Goal: Transaction & Acquisition: Purchase product/service

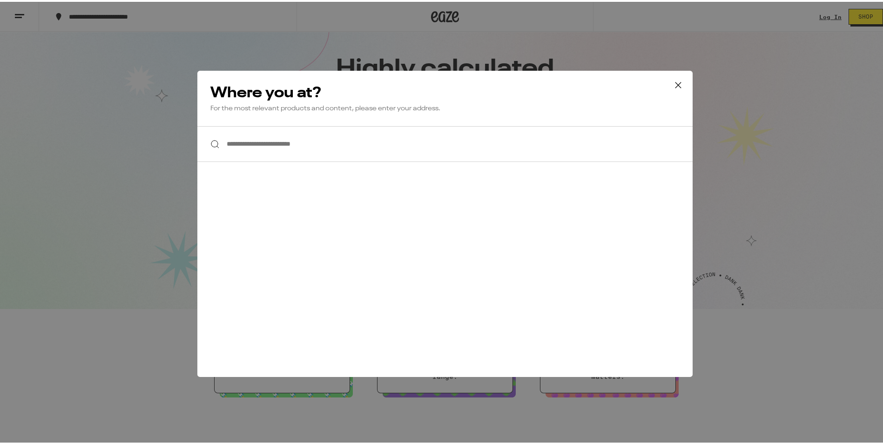
click at [334, 137] on input "**********" at bounding box center [444, 142] width 495 height 36
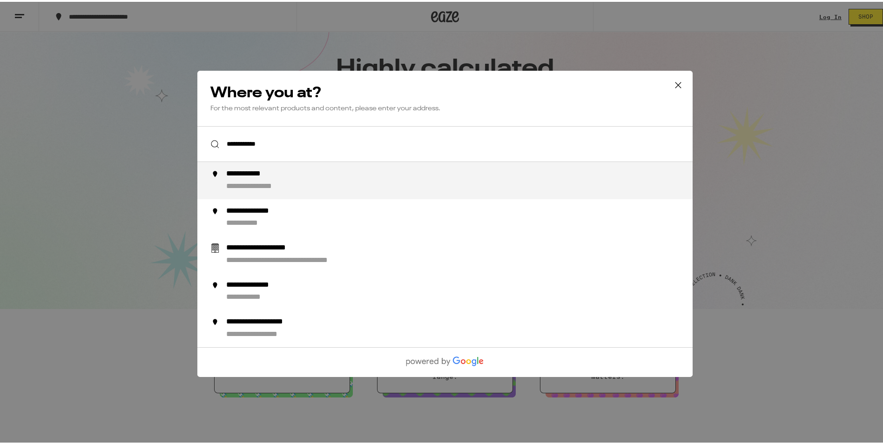
click at [357, 178] on div "**********" at bounding box center [463, 179] width 475 height 22
type input "**********"
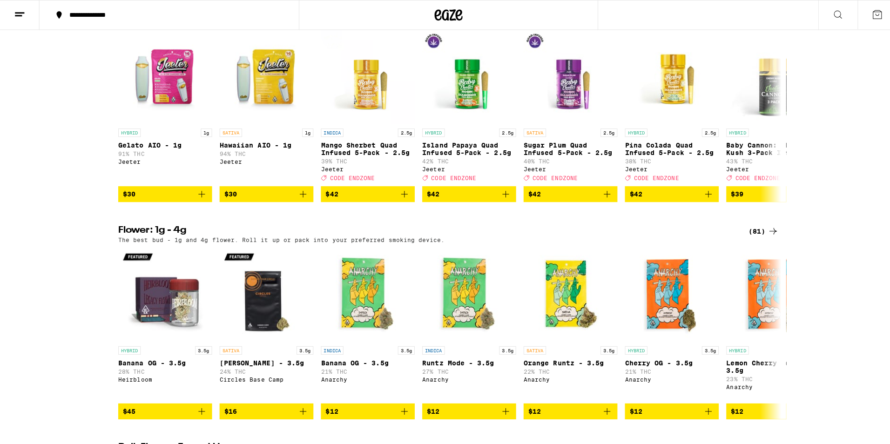
scroll to position [326, 0]
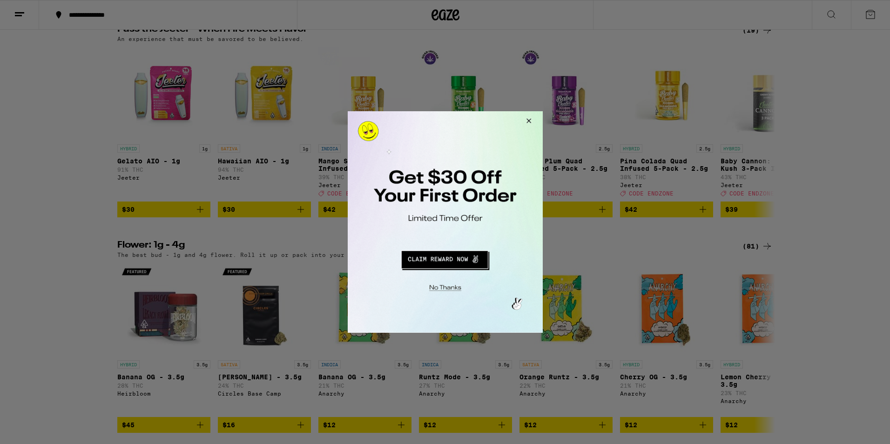
click at [459, 260] on button "Redirect to URL" at bounding box center [444, 258] width 162 height 22
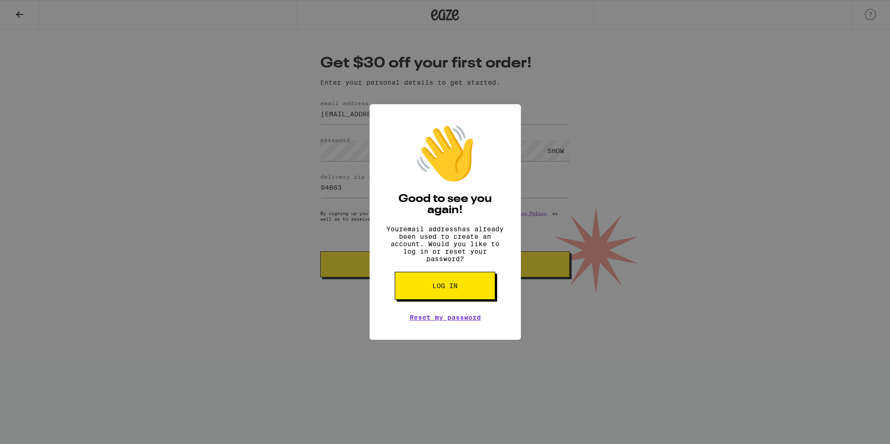
click at [445, 289] on span "Log in" at bounding box center [444, 286] width 25 height 7
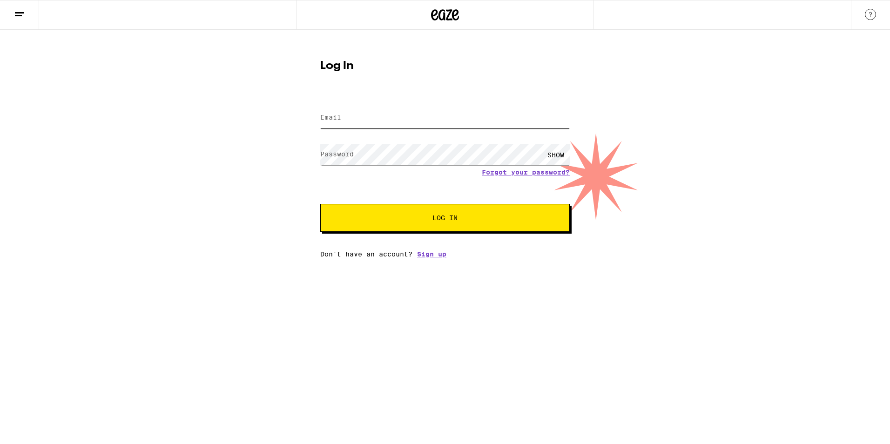
type input "jackneumeier@gmail.com"
click at [363, 121] on input "jackneumeier@gmail.com" at bounding box center [444, 118] width 249 height 21
click at [363, 216] on span "Log In" at bounding box center [445, 218] width 174 height 7
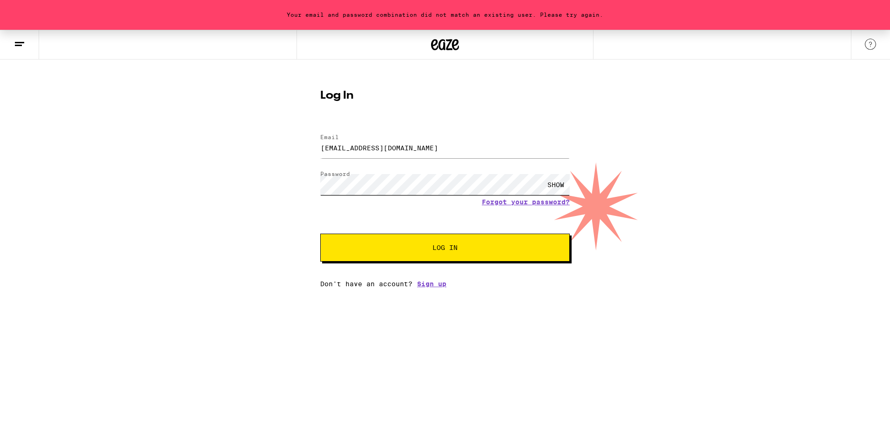
click at [266, 187] on div "Your email and password combination did not match an existing user. Please try …" at bounding box center [445, 159] width 890 height 258
click at [320, 234] on button "Log In" at bounding box center [444, 248] width 249 height 28
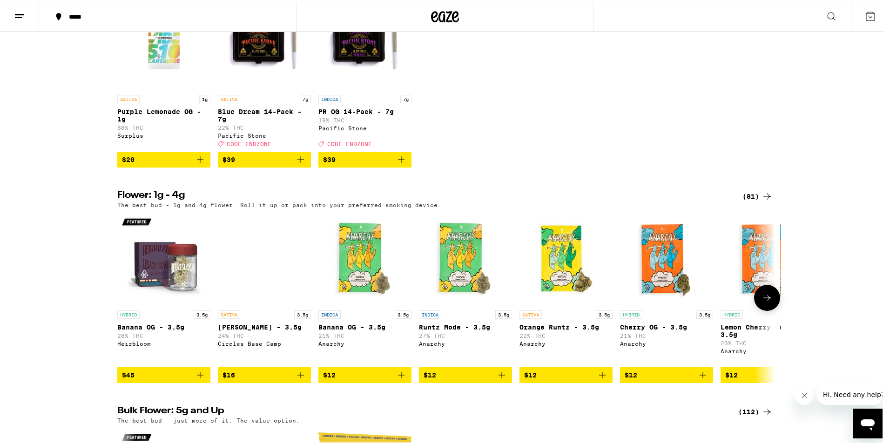
scroll to position [512, 0]
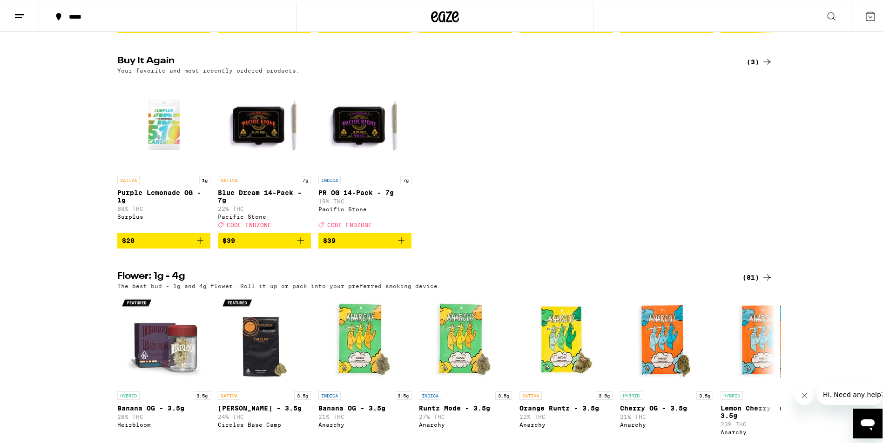
click at [298, 244] on icon "Add to bag" at bounding box center [300, 238] width 11 height 11
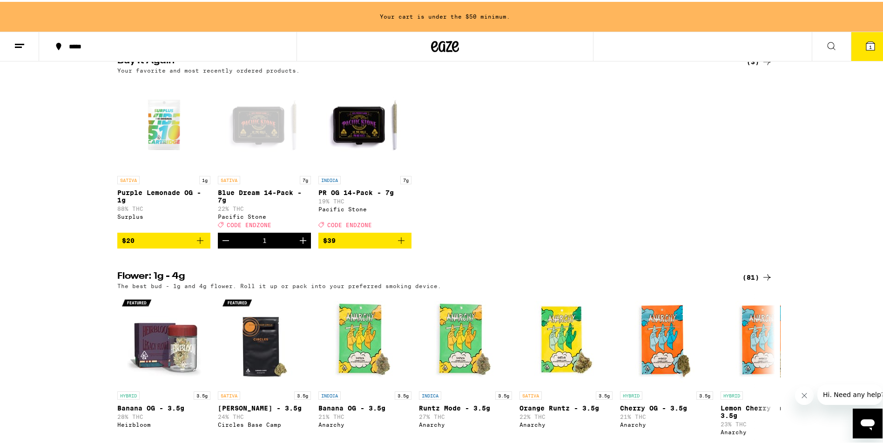
click at [398, 244] on icon "Add to bag" at bounding box center [401, 238] width 11 height 11
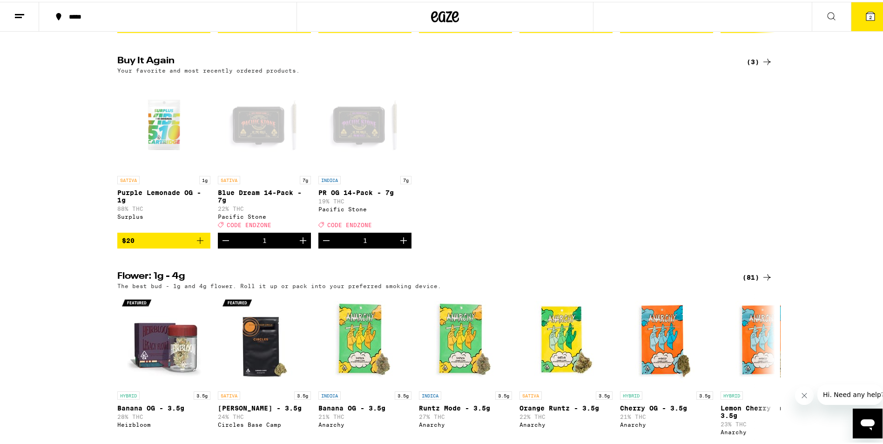
click at [856, 18] on button "2" at bounding box center [870, 14] width 39 height 29
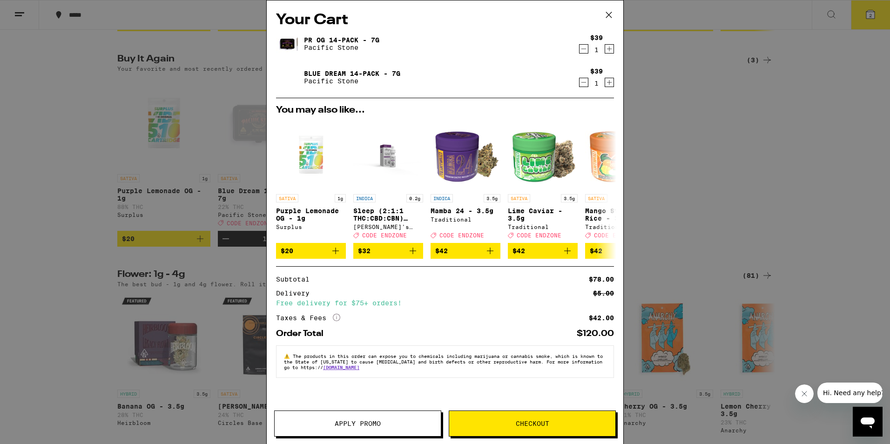
click at [688, 215] on div "Your Cart PR OG 14-Pack - 7g Pacific Stone $39 1 Blue Dream 14-Pack - 7g Pacifi…" at bounding box center [445, 222] width 890 height 444
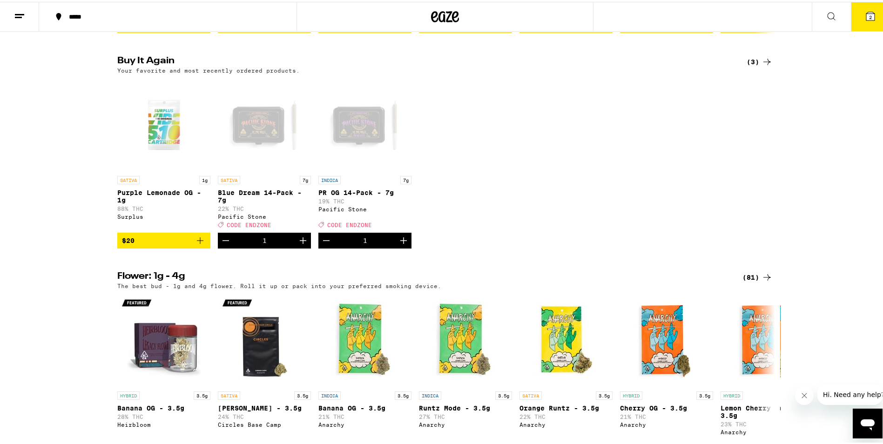
click at [853, 10] on button "2" at bounding box center [870, 14] width 39 height 29
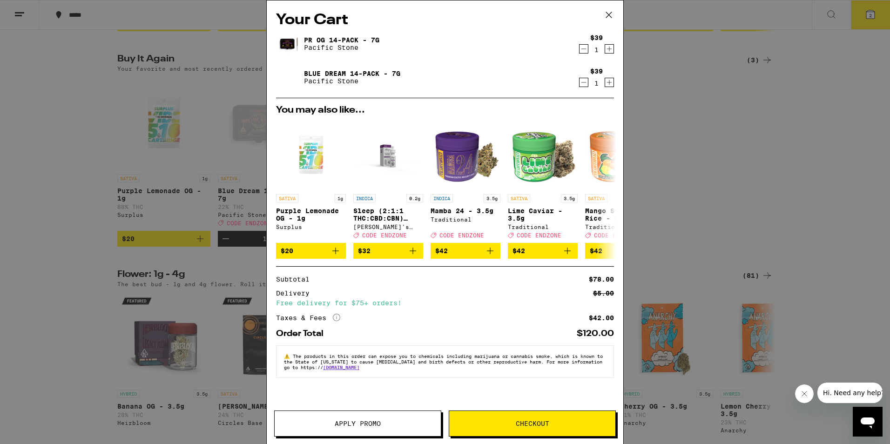
drag, startPoint x: 518, startPoint y: 423, endPoint x: 706, endPoint y: 228, distance: 270.9
click at [706, 228] on div "Your Cart PR OG 14-Pack - 7g Pacific Stone $39 1 Blue Dream 14-Pack - 7g Pacifi…" at bounding box center [445, 222] width 890 height 444
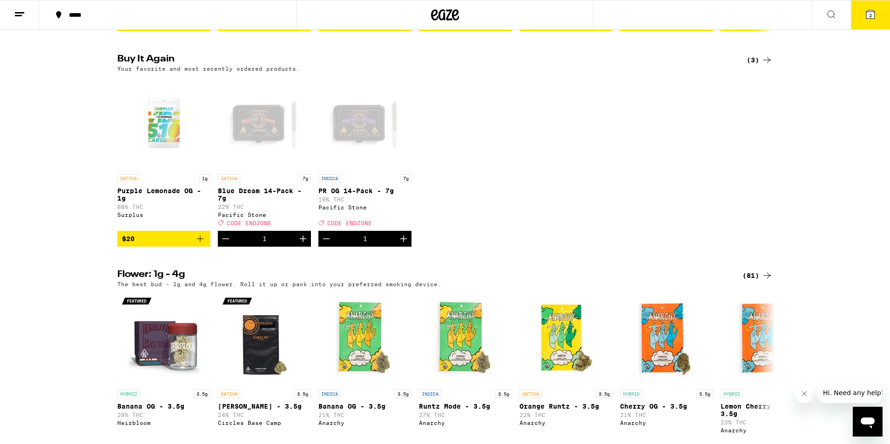
click at [706, 227] on div "Your Cart PR OG 14-Pack - 7g Pacific Stone $39 1 Blue Dream 14-Pack - 7g Pacifi…" at bounding box center [445, 222] width 890 height 444
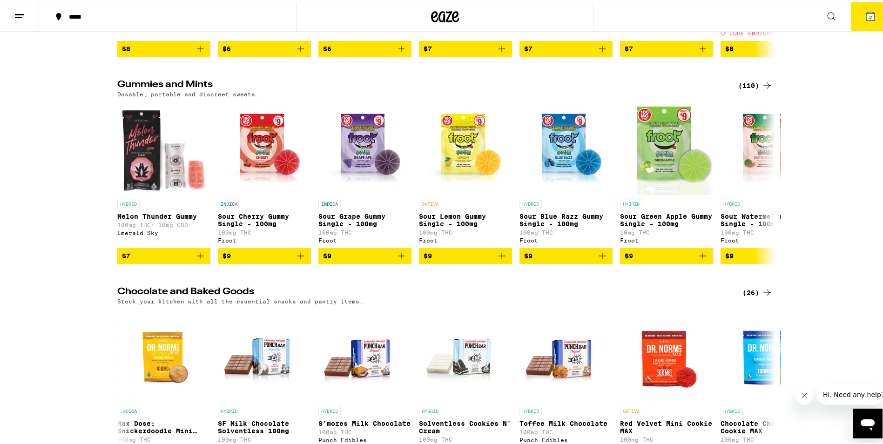
scroll to position [2560, 0]
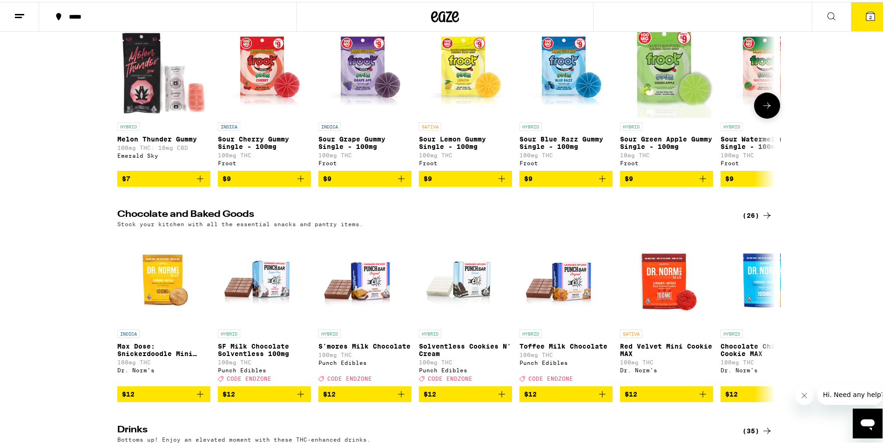
click at [298, 182] on icon "Add to bag" at bounding box center [300, 176] width 11 height 11
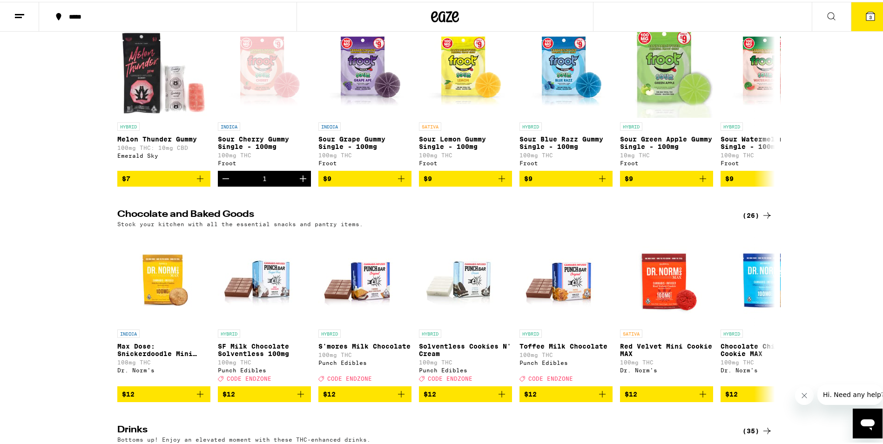
click at [869, 13] on span "3" at bounding box center [870, 16] width 3 height 6
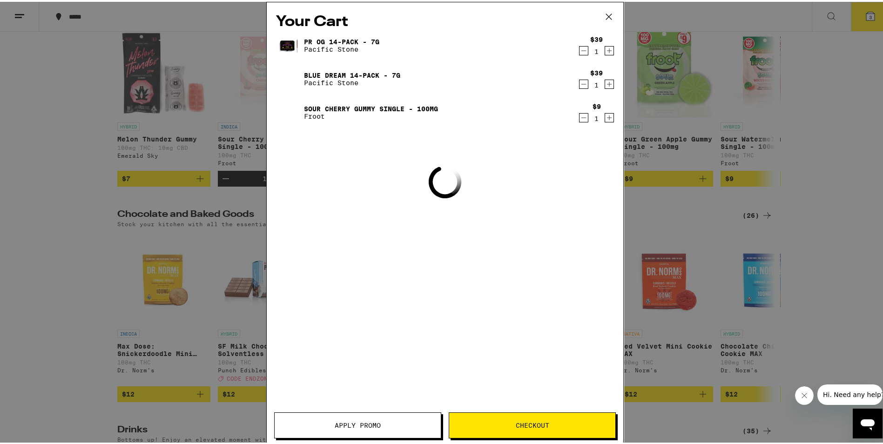
click at [863, 16] on div "Your Cart PR OG 14-Pack - 7g Pacific Stone $39 1 Blue Dream 14-Pack - 7g Pacifi…" at bounding box center [445, 222] width 890 height 444
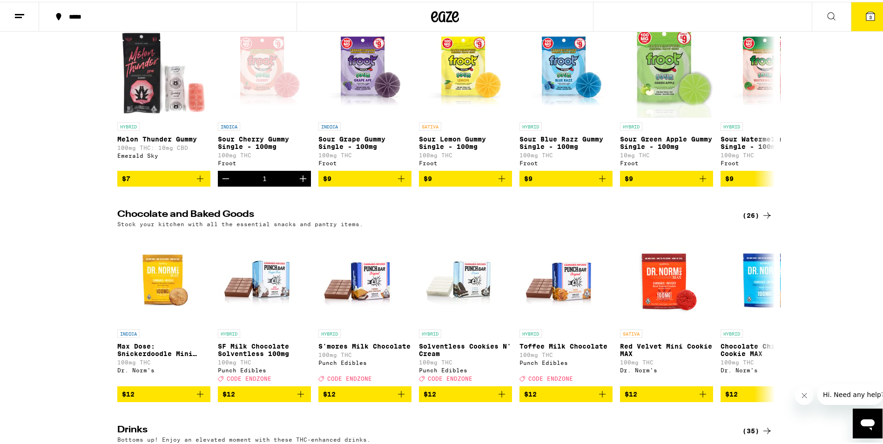
click at [866, 19] on icon at bounding box center [870, 14] width 8 height 8
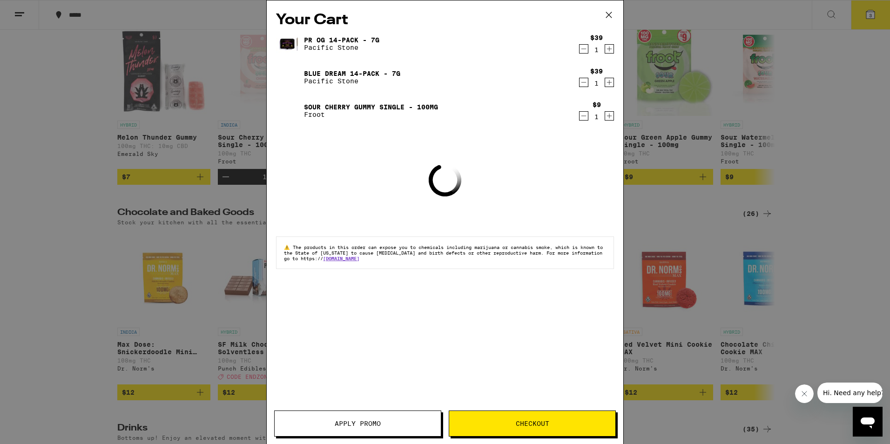
scroll to position [2465, 0]
click at [545, 426] on span "Checkout" at bounding box center [533, 423] width 34 height 7
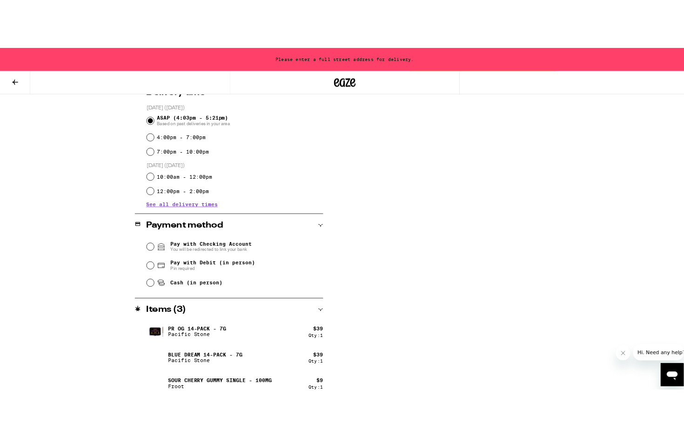
scroll to position [256, 0]
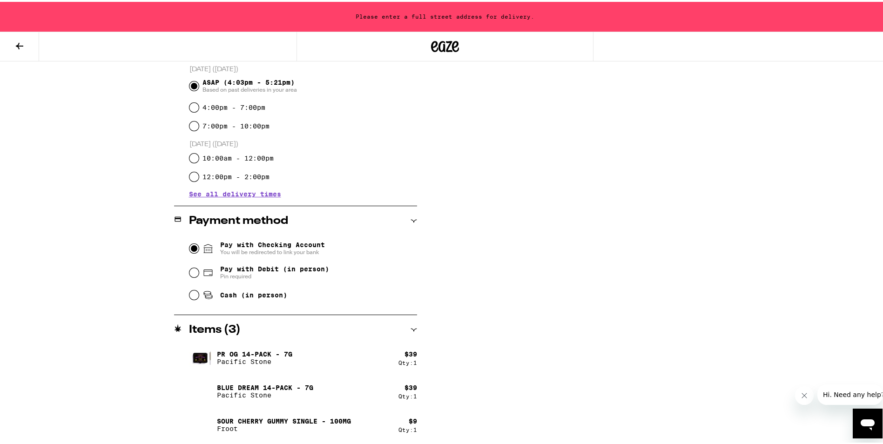
click at [191, 247] on input "Pay with Checking Account You will be redirected to link your bank" at bounding box center [193, 246] width 9 height 9
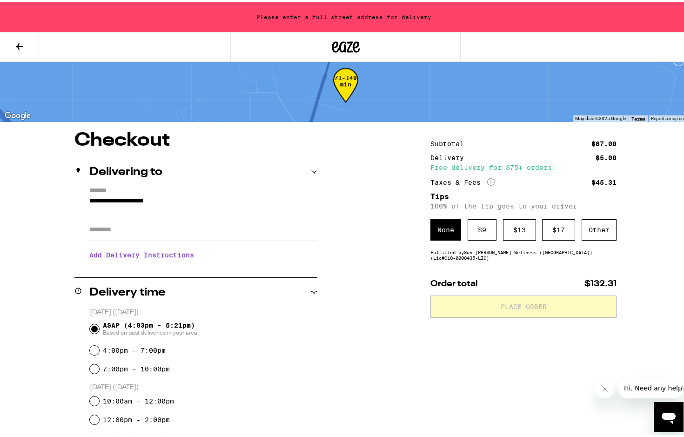
scroll to position [0, 0]
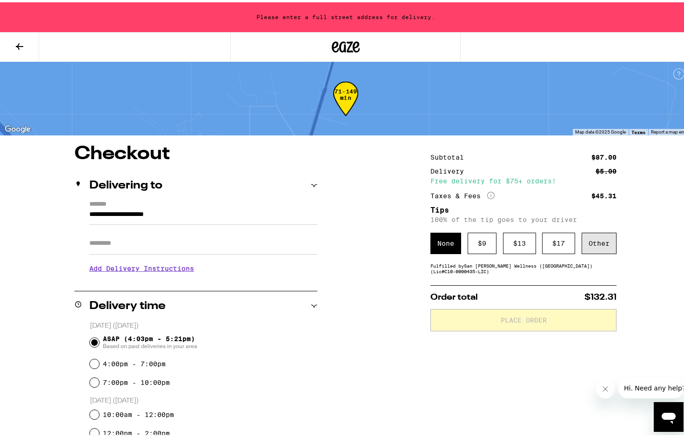
click at [588, 246] on div "Other" at bounding box center [599, 240] width 35 height 21
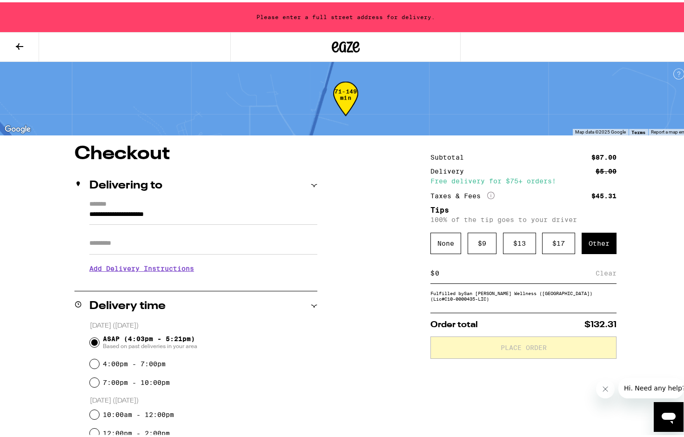
click at [494, 275] on input at bounding box center [515, 271] width 161 height 8
type input "4"
type input "5"
click at [607, 273] on div "Save" at bounding box center [608, 271] width 17 height 20
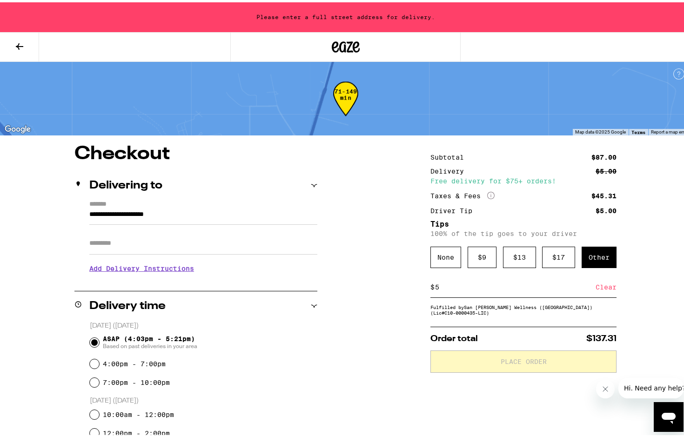
click at [144, 246] on input "Apt/Suite" at bounding box center [203, 241] width 228 height 22
type input "*******"
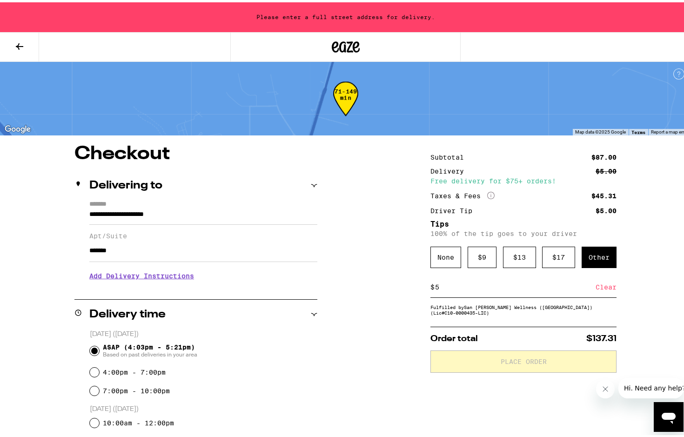
click at [353, 266] on div "**********" at bounding box center [346, 440] width 670 height 596
drag, startPoint x: 145, startPoint y: 251, endPoint x: 44, endPoint y: 244, distance: 101.7
click at [44, 244] on div "**********" at bounding box center [346, 440] width 670 height 596
click at [89, 213] on input "**********" at bounding box center [203, 215] width 228 height 16
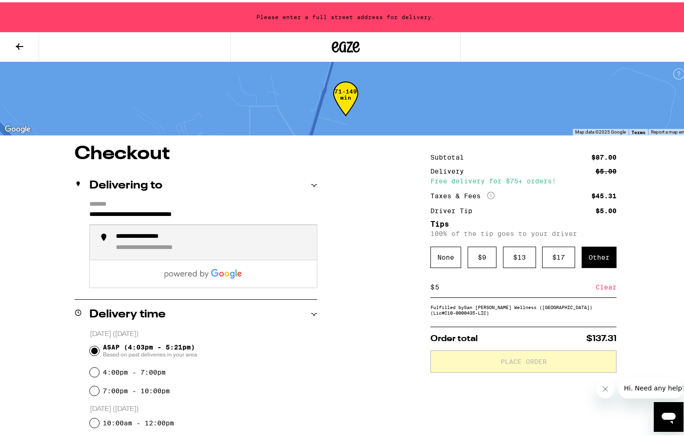
click at [177, 235] on div "**********" at bounding box center [154, 234] width 76 height 8
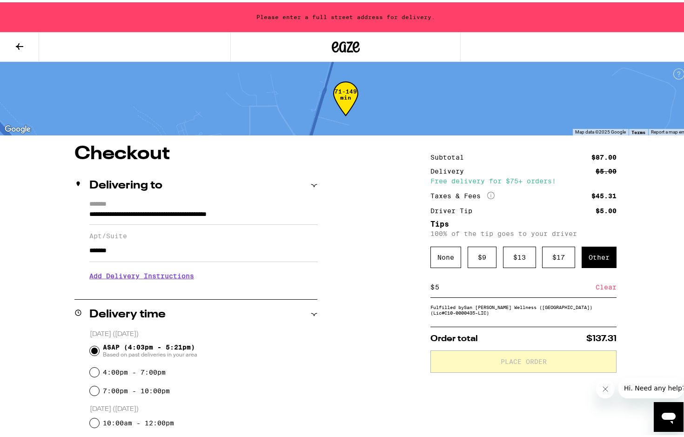
type input "**********"
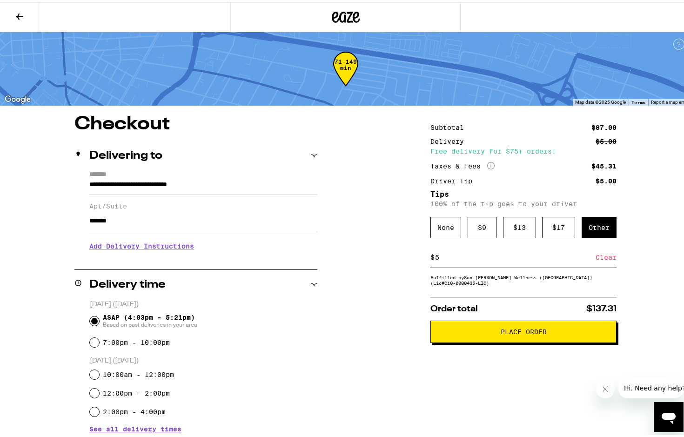
click at [495, 329] on button "Place Order" at bounding box center [524, 329] width 186 height 22
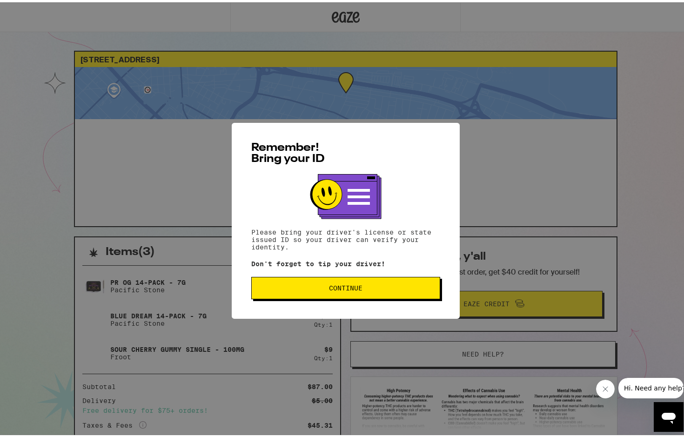
click at [362, 286] on span "Continue" at bounding box center [345, 286] width 173 height 7
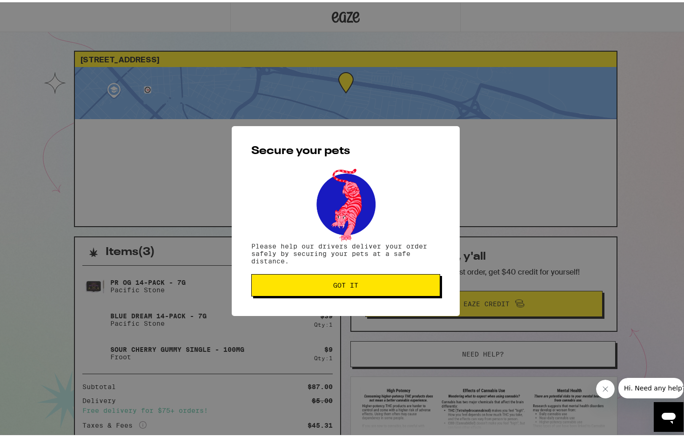
click at [385, 279] on button "Got it" at bounding box center [345, 283] width 189 height 22
